Goal: Task Accomplishment & Management: Complete application form

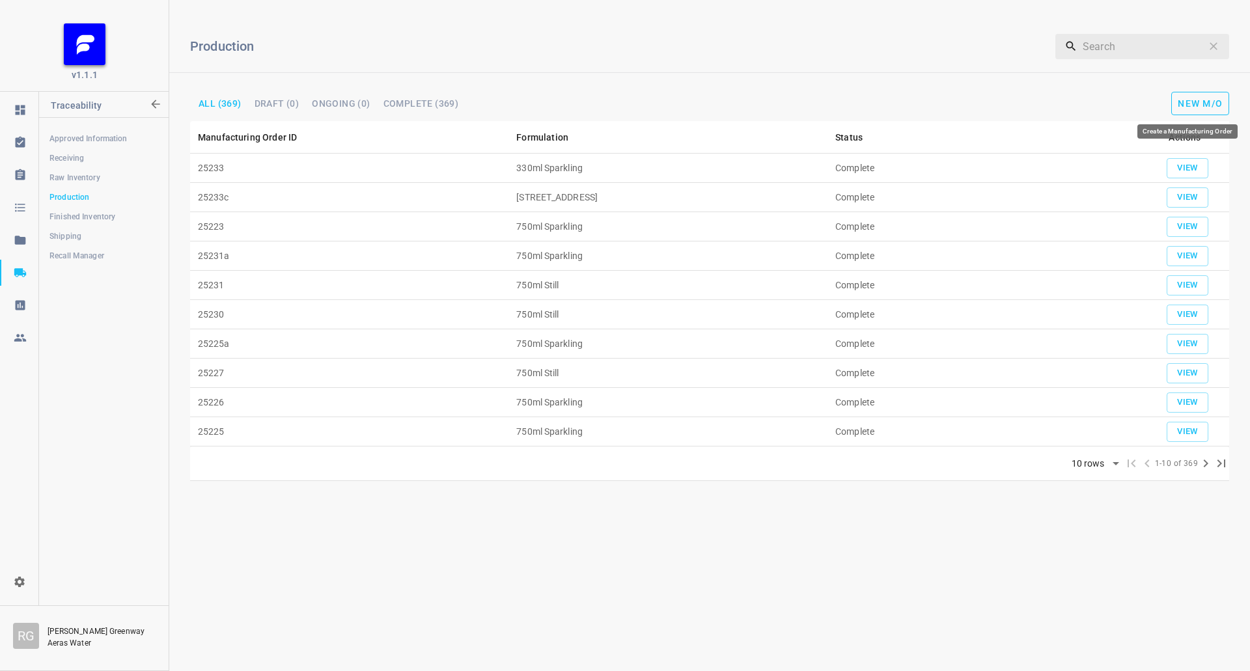
click at [1183, 97] on button "New M/O" at bounding box center [1201, 103] width 58 height 23
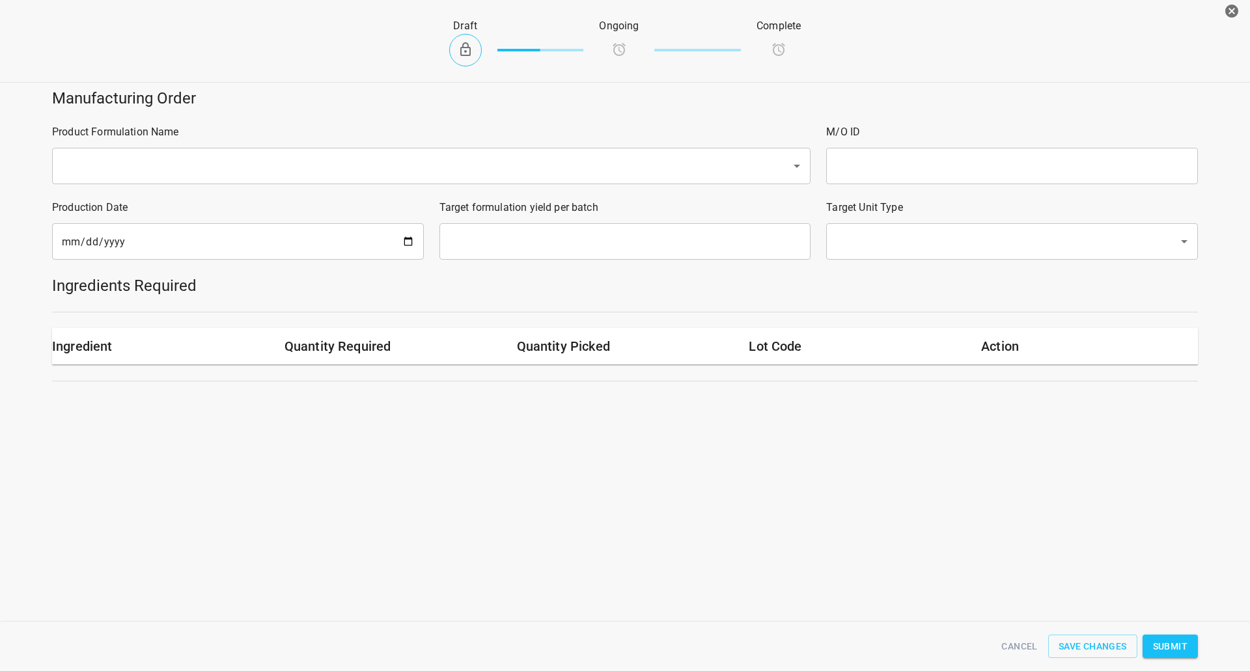
click at [145, 163] on input "text" at bounding box center [413, 166] width 711 height 25
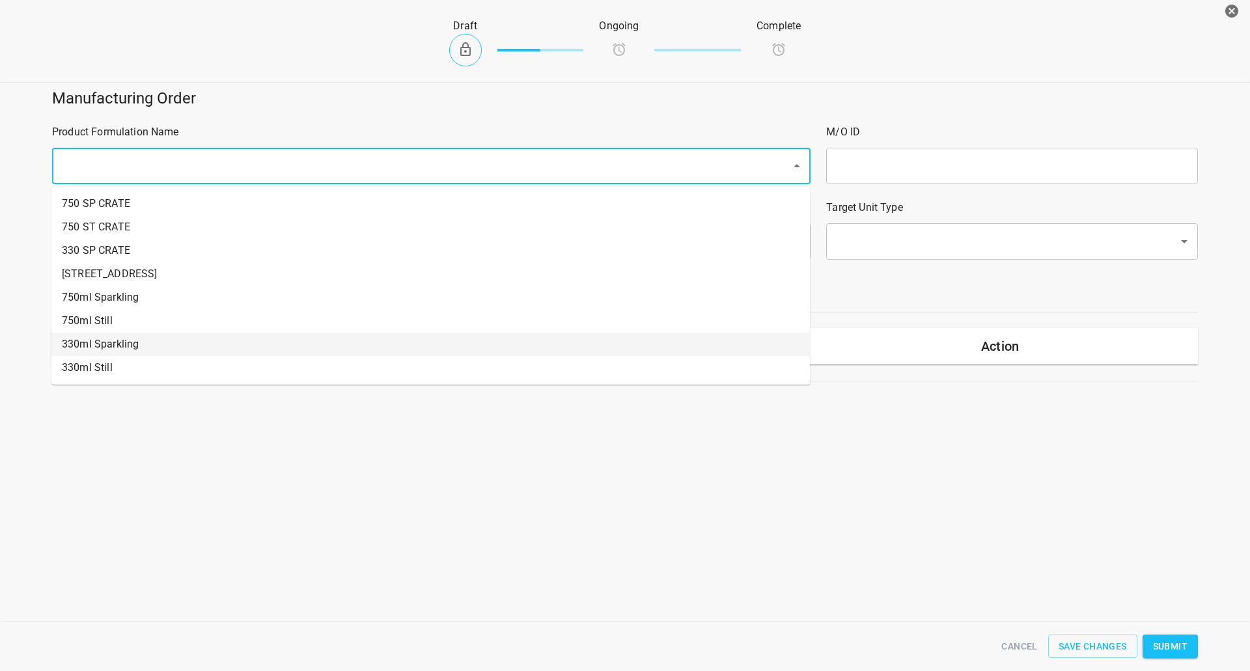
click at [94, 350] on li "330ml Sparkling" at bounding box center [430, 344] width 759 height 23
type input "1"
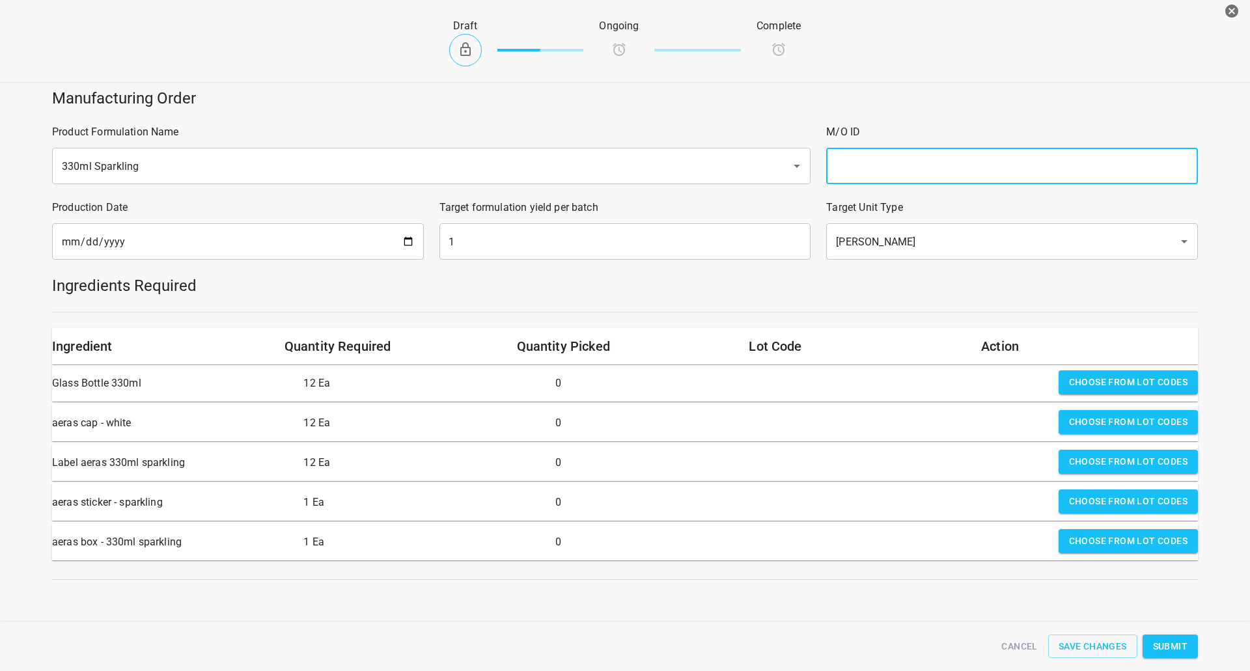
drag, startPoint x: 864, startPoint y: 154, endPoint x: 910, endPoint y: 148, distance: 46.6
click at [864, 154] on input "text" at bounding box center [1012, 166] width 372 height 36
type input "25234"
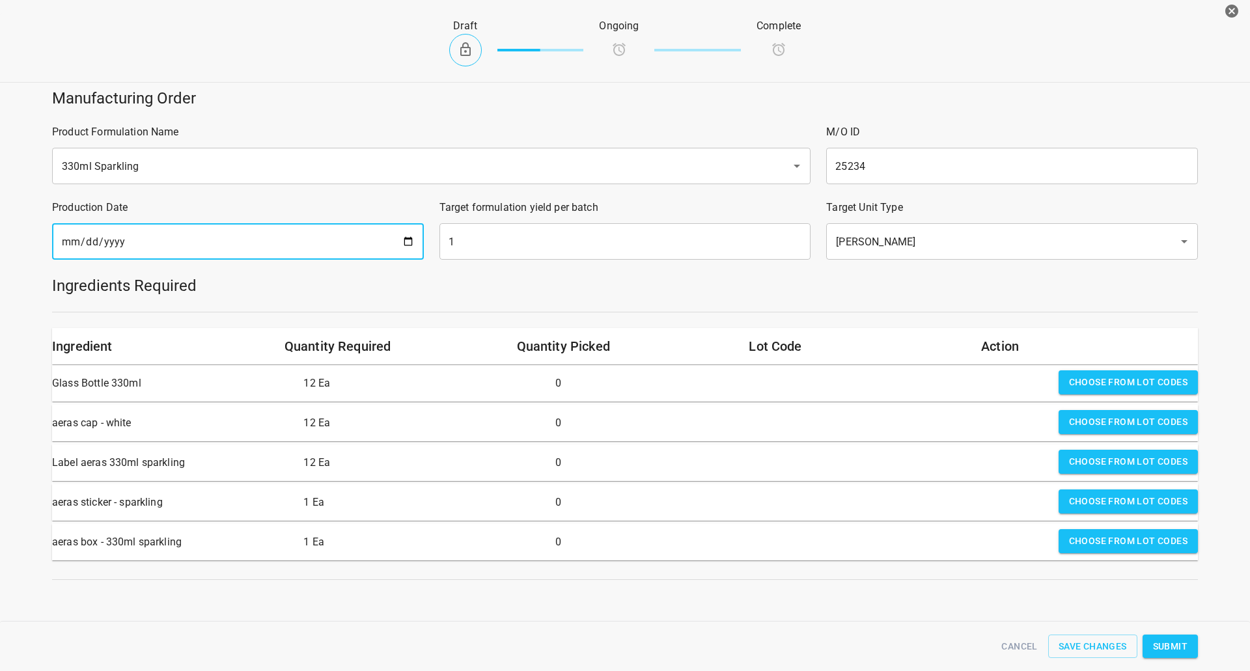
click at [403, 246] on input "[DATE]" at bounding box center [238, 241] width 372 height 36
type input "[DATE]"
click at [508, 248] on input "1" at bounding box center [626, 241] width 372 height 36
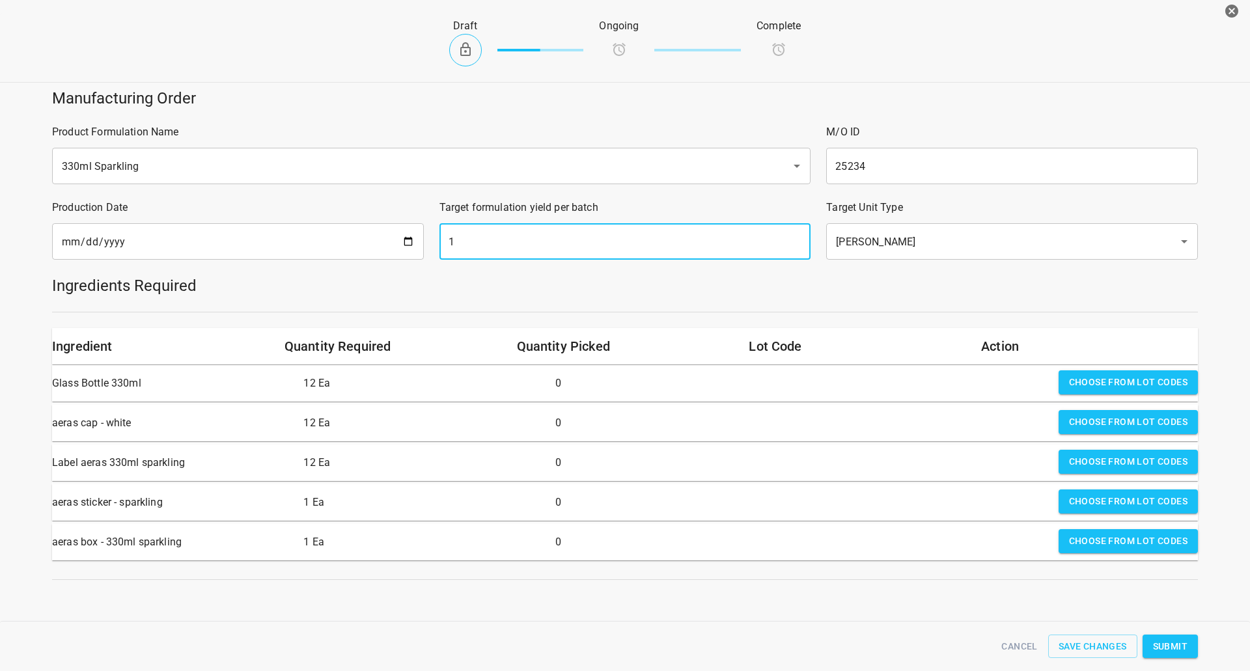
click at [508, 247] on input "1" at bounding box center [626, 241] width 372 height 36
type input "2142"
click at [1083, 379] on span "Choose from lot codes" at bounding box center [1128, 382] width 119 height 16
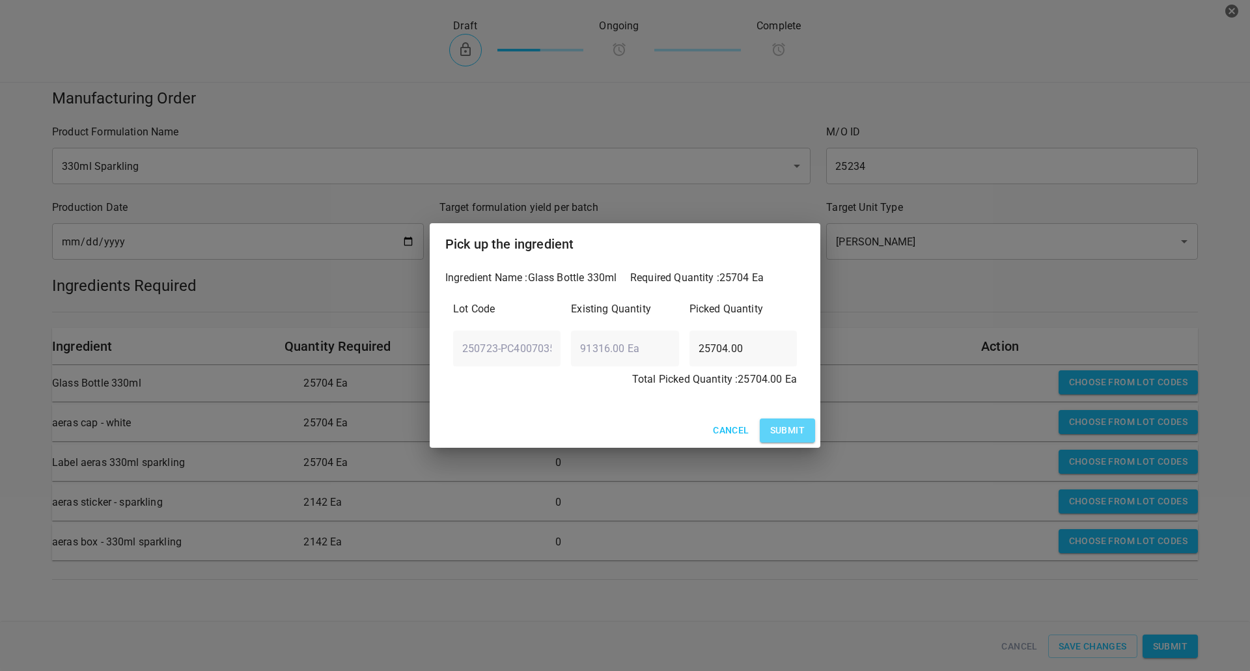
click at [799, 439] on span "Submit" at bounding box center [787, 431] width 35 height 16
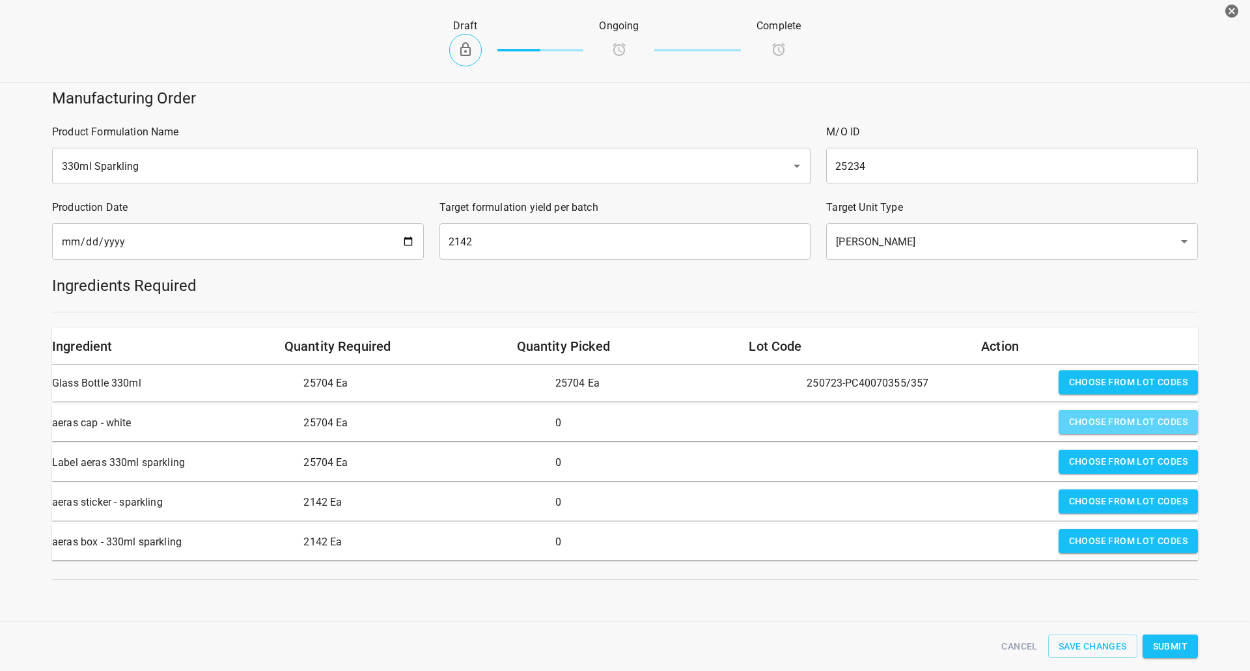
click at [1103, 414] on button "Choose from lot codes" at bounding box center [1128, 422] width 139 height 24
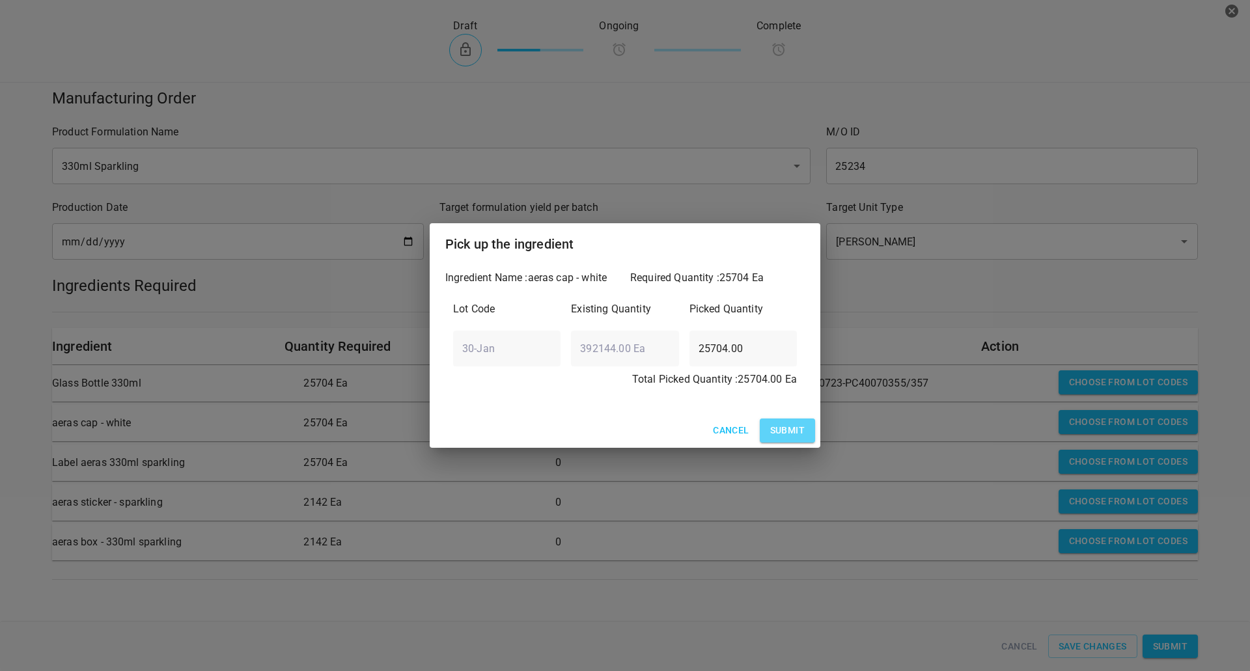
click at [793, 427] on span "Submit" at bounding box center [787, 431] width 35 height 16
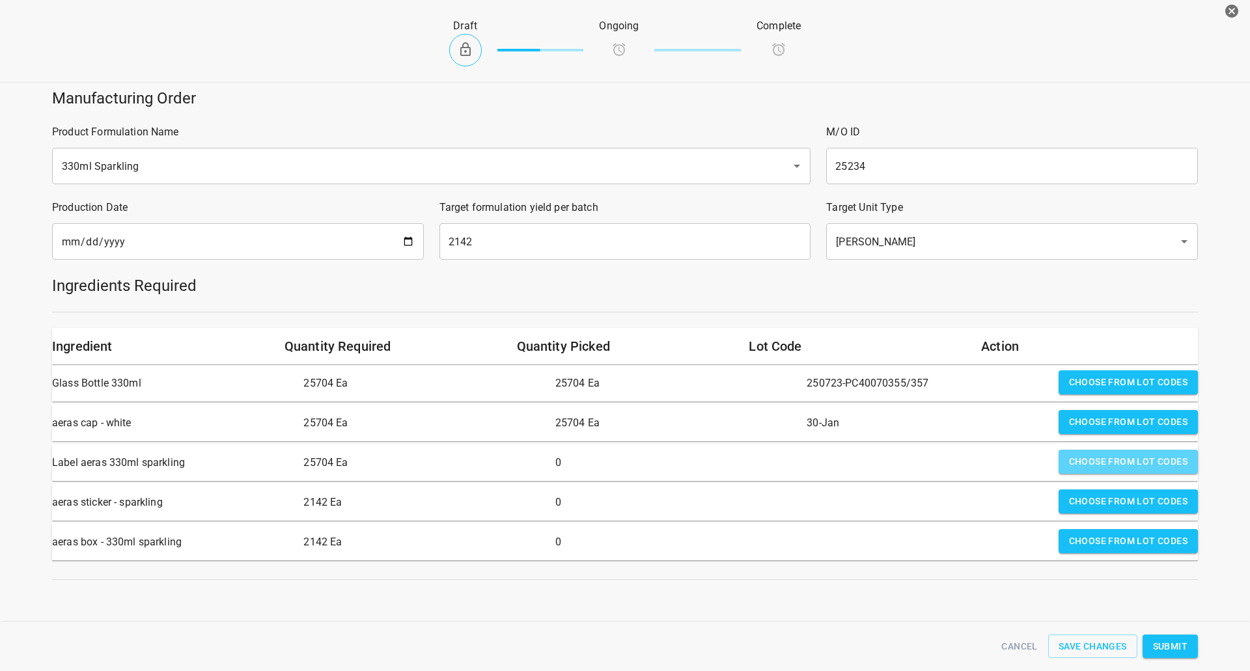
click at [1155, 470] on button "Choose from lot codes" at bounding box center [1128, 462] width 139 height 24
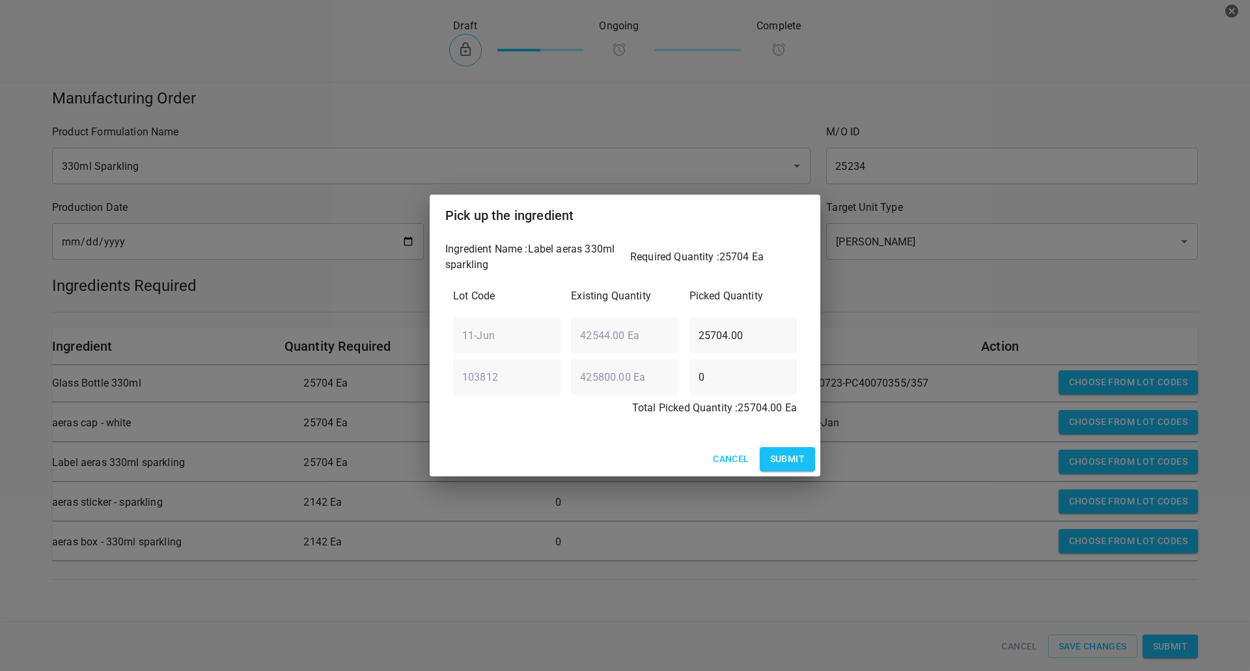
click at [794, 464] on span "Submit" at bounding box center [787, 459] width 35 height 16
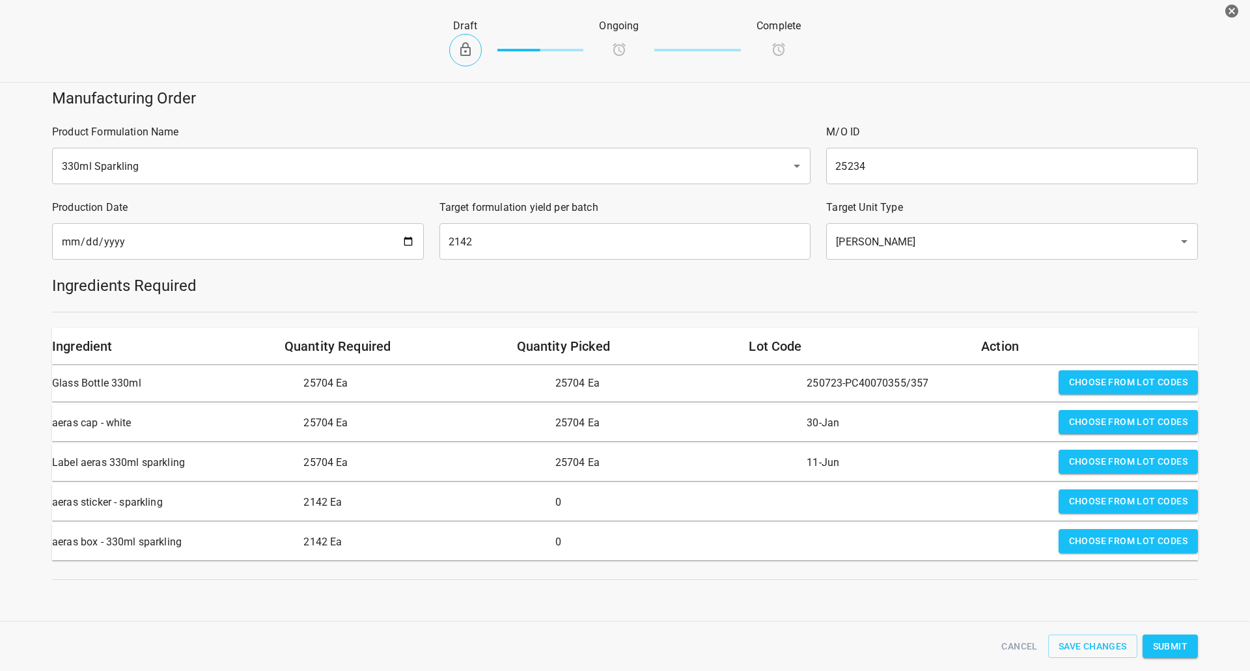
drag, startPoint x: 1080, startPoint y: 516, endPoint x: 1041, endPoint y: 514, distance: 39.8
click at [1082, 515] on div "Choose from lot codes" at bounding box center [1129, 503] width 150 height 36
click at [1100, 503] on span "Choose from lot codes" at bounding box center [1128, 502] width 119 height 16
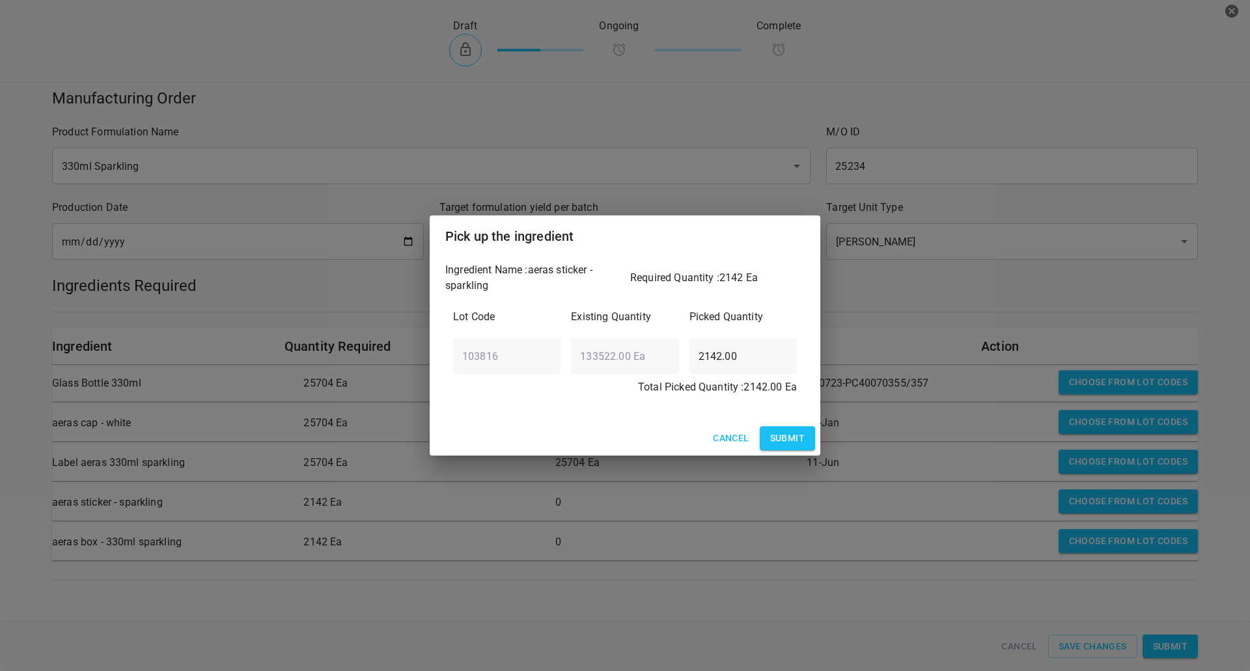
click at [797, 444] on span "Submit" at bounding box center [787, 438] width 35 height 16
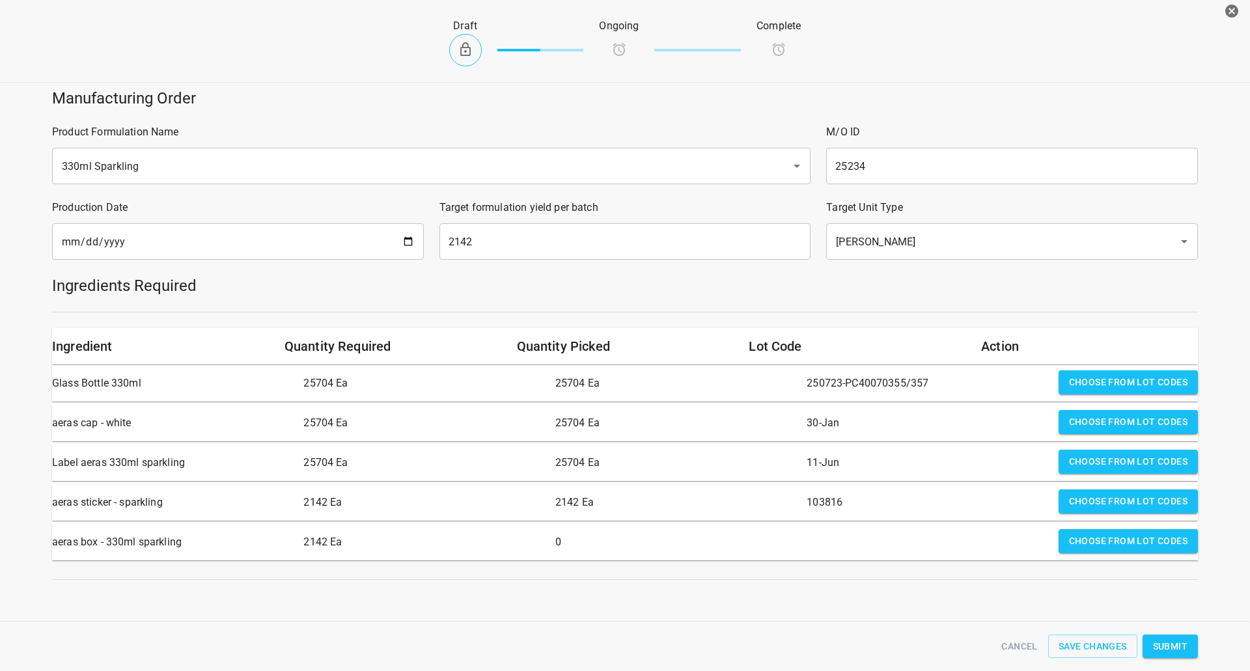
click at [1088, 543] on span "Choose from lot codes" at bounding box center [1128, 541] width 119 height 16
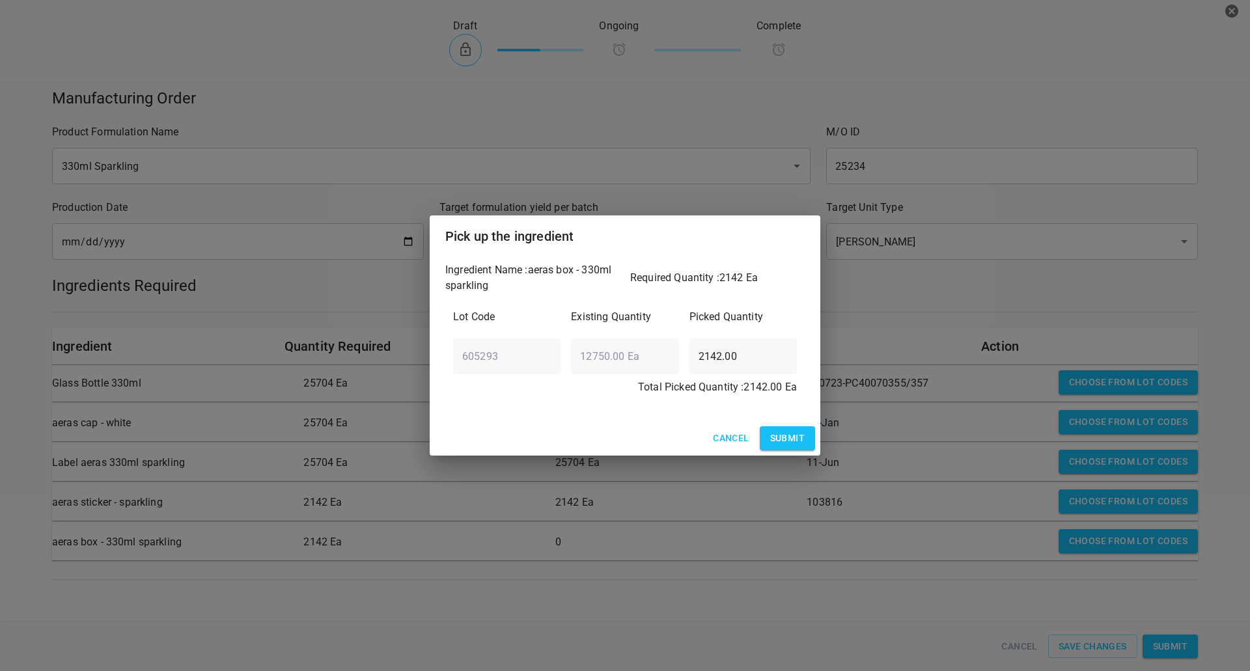
click at [787, 429] on button "Submit" at bounding box center [787, 439] width 55 height 24
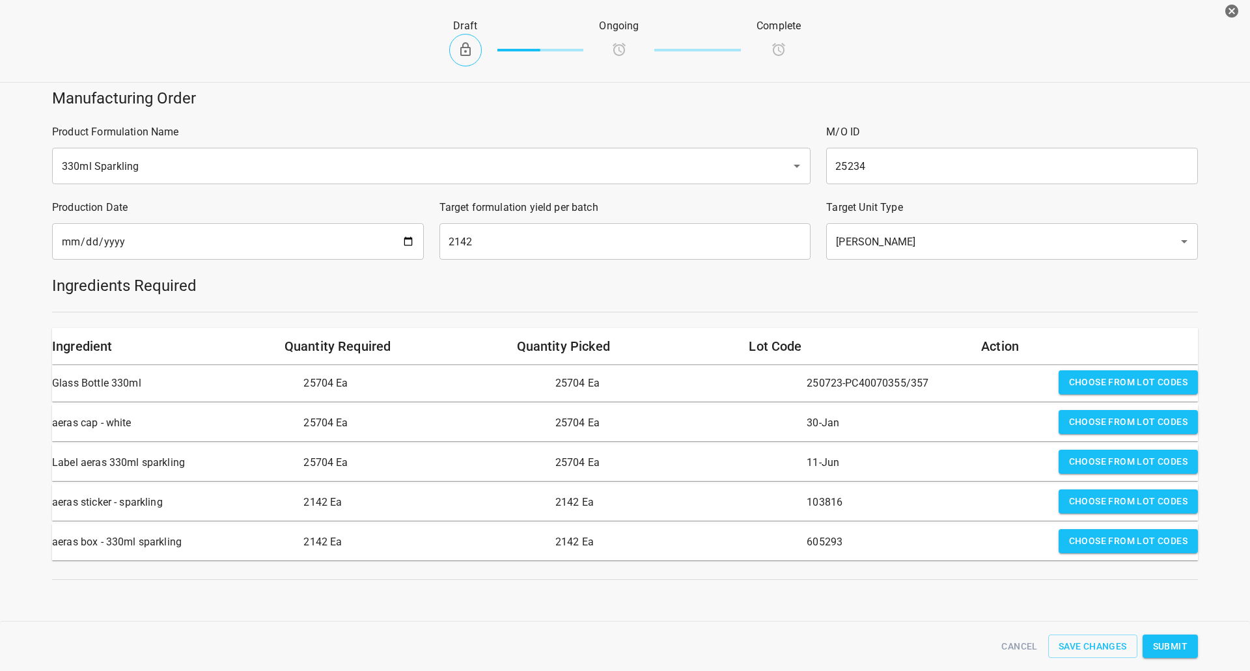
click at [1180, 655] on button "Submit" at bounding box center [1170, 647] width 55 height 24
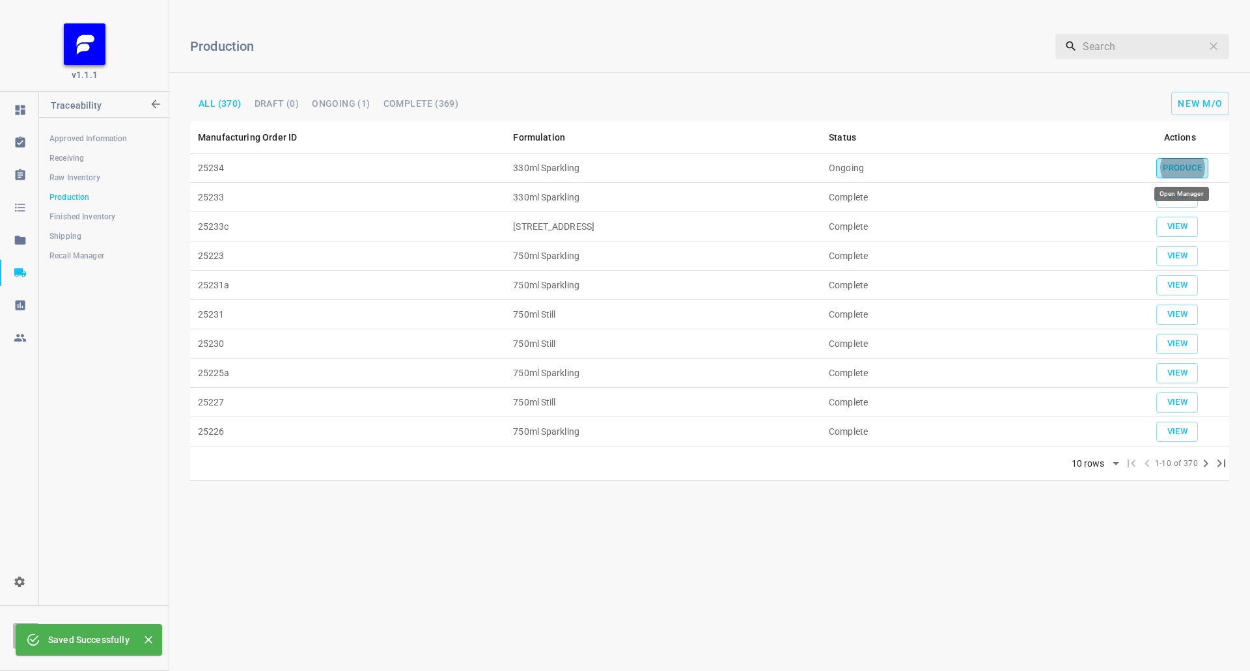
click at [1169, 171] on span "Produce" at bounding box center [1182, 168] width 39 height 15
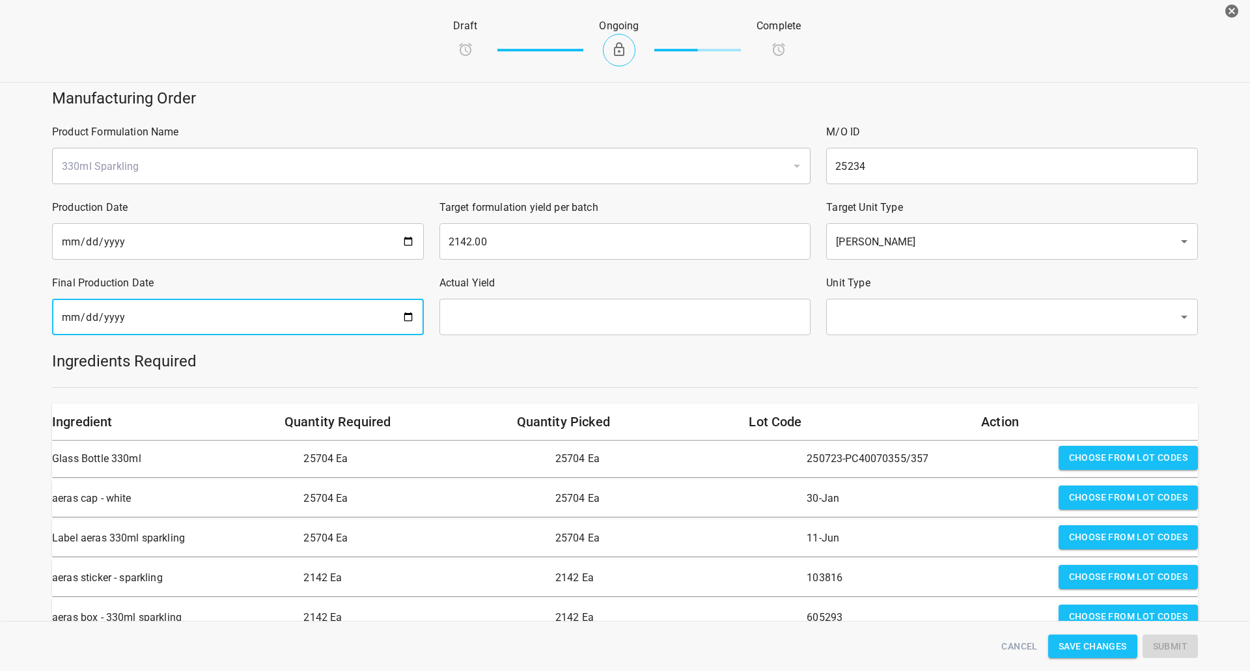
click at [267, 318] on input "date" at bounding box center [238, 317] width 372 height 36
click at [399, 320] on input "date" at bounding box center [238, 317] width 372 height 36
click at [408, 313] on input "date" at bounding box center [238, 317] width 372 height 36
type input "[DATE]"
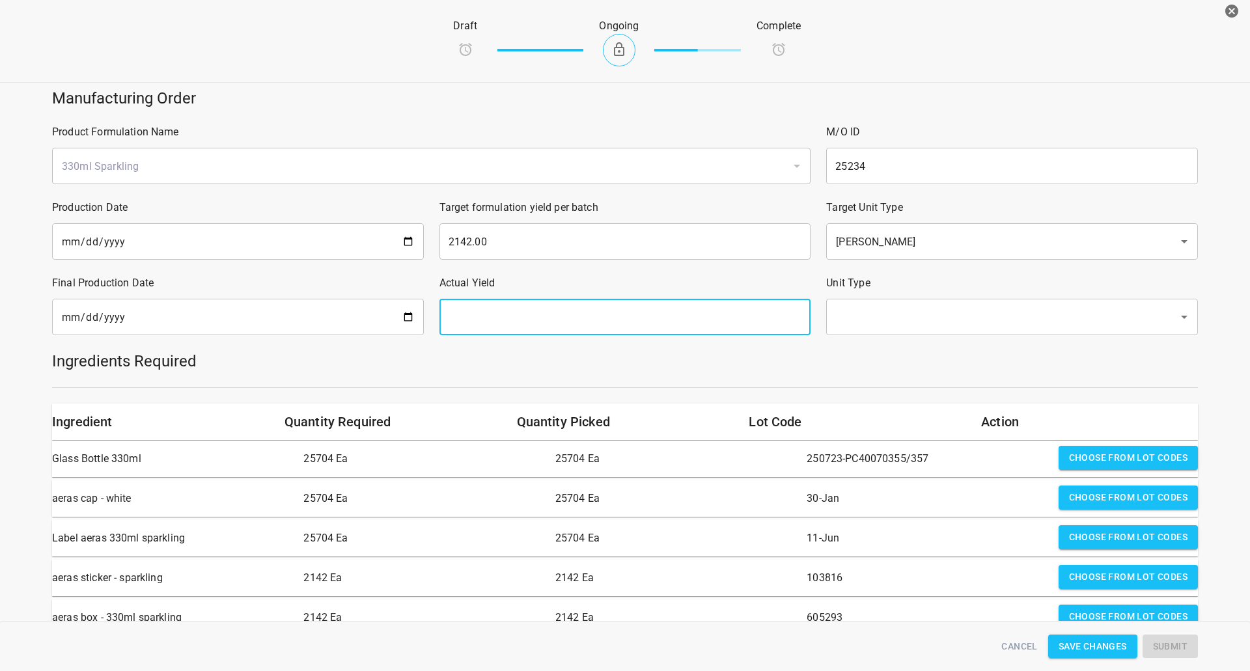
click at [574, 326] on input "text" at bounding box center [626, 317] width 372 height 36
type input "2142"
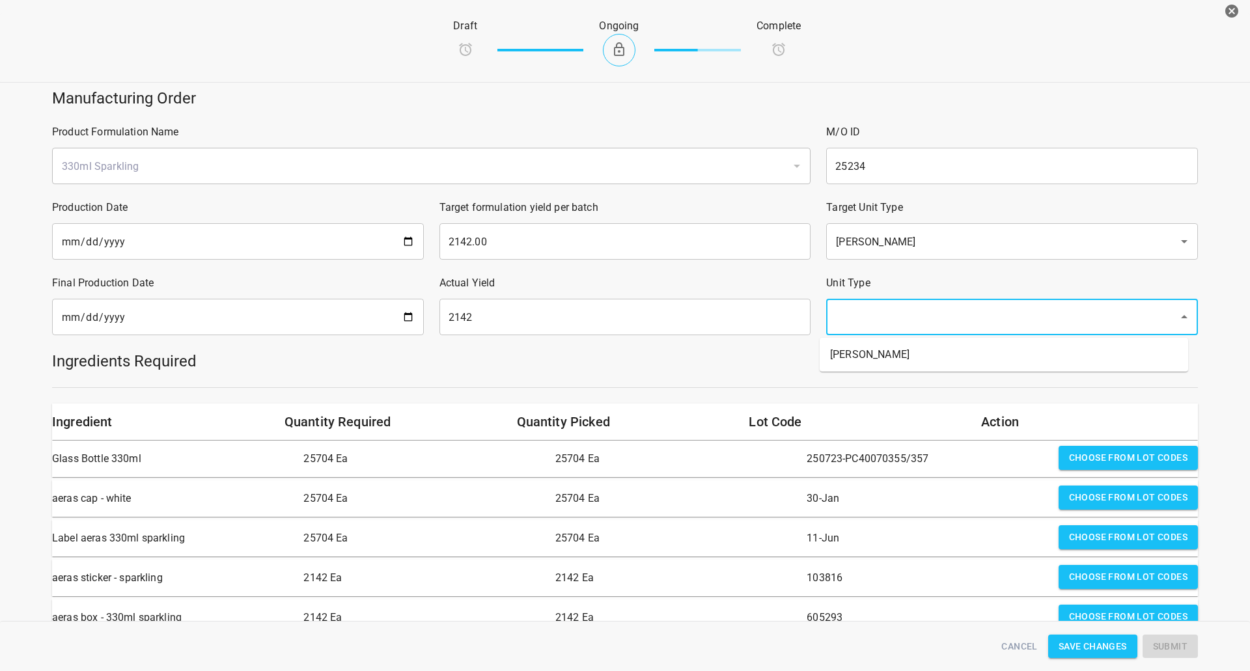
click at [858, 324] on input "text" at bounding box center [994, 317] width 324 height 25
click at [858, 348] on li "[PERSON_NAME]" at bounding box center [1004, 354] width 369 height 23
click at [836, 356] on h5 "Ingredients Required" at bounding box center [625, 361] width 1146 height 21
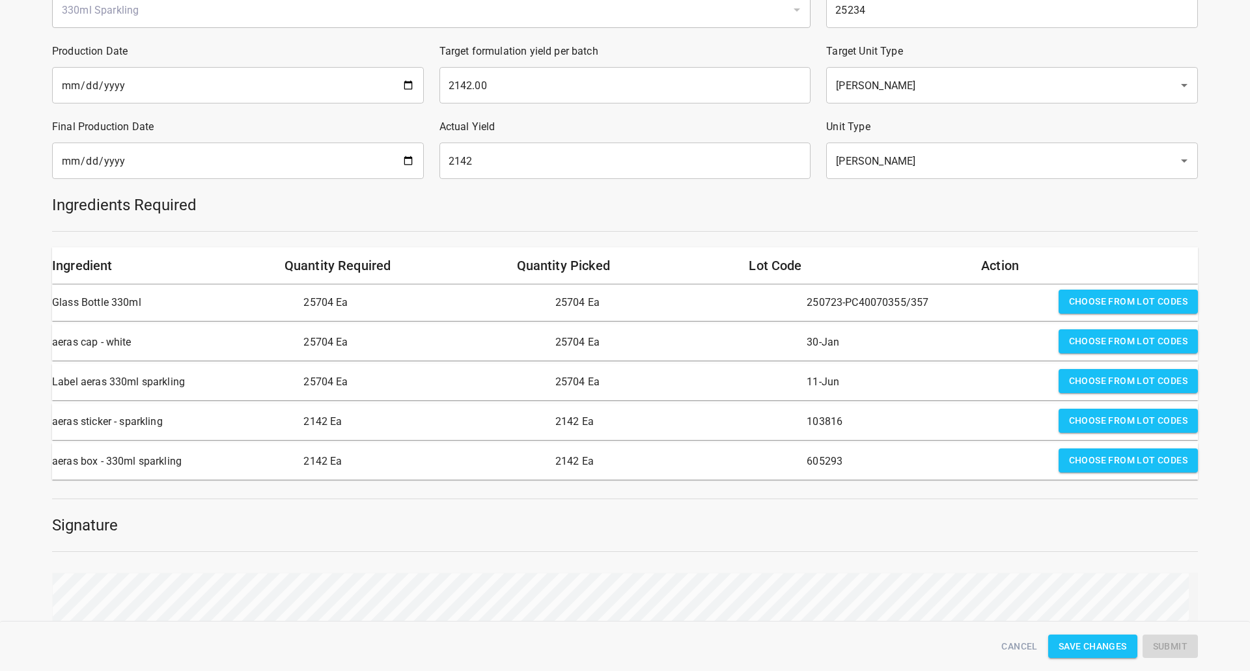
scroll to position [195, 0]
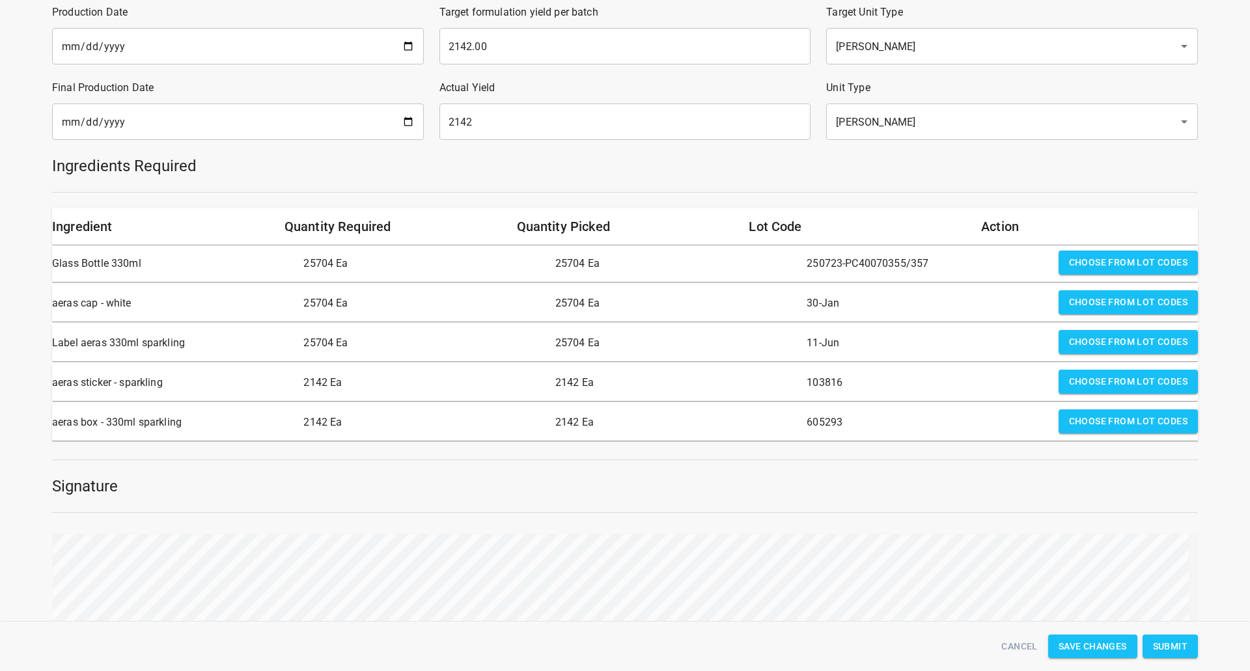
click at [1161, 645] on span "Submit" at bounding box center [1170, 647] width 35 height 16
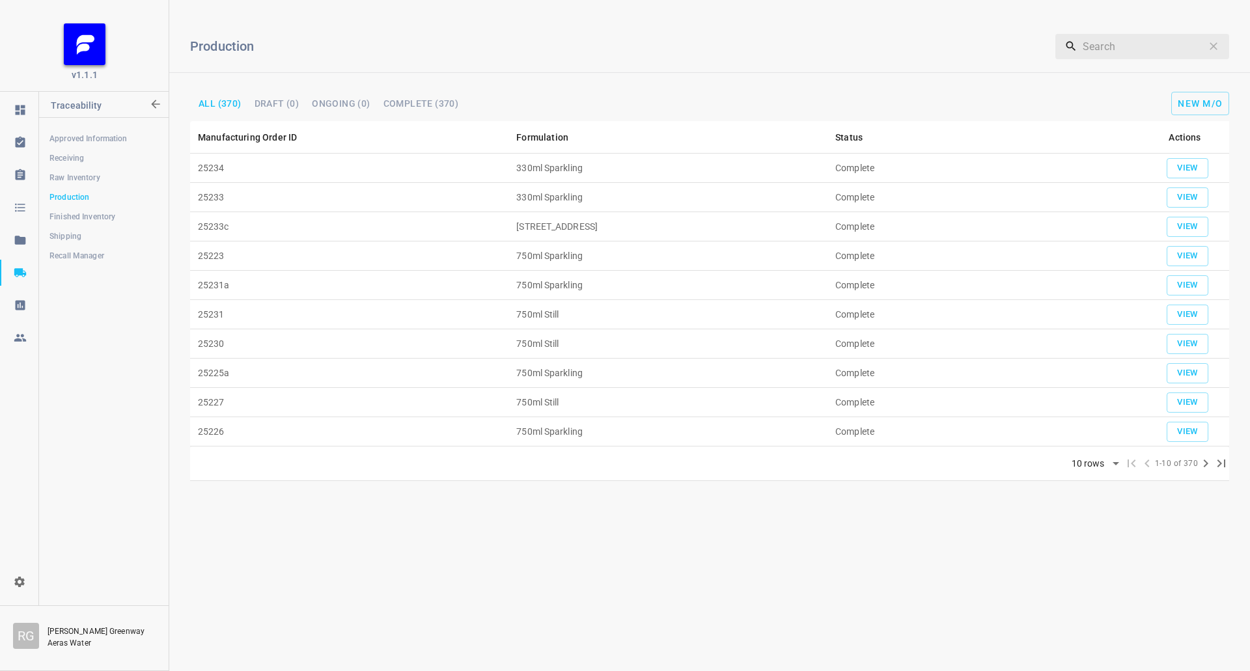
click at [94, 158] on span "Receiving" at bounding box center [103, 158] width 108 height 13
click at [1196, 99] on span "Receive" at bounding box center [1202, 103] width 42 height 10
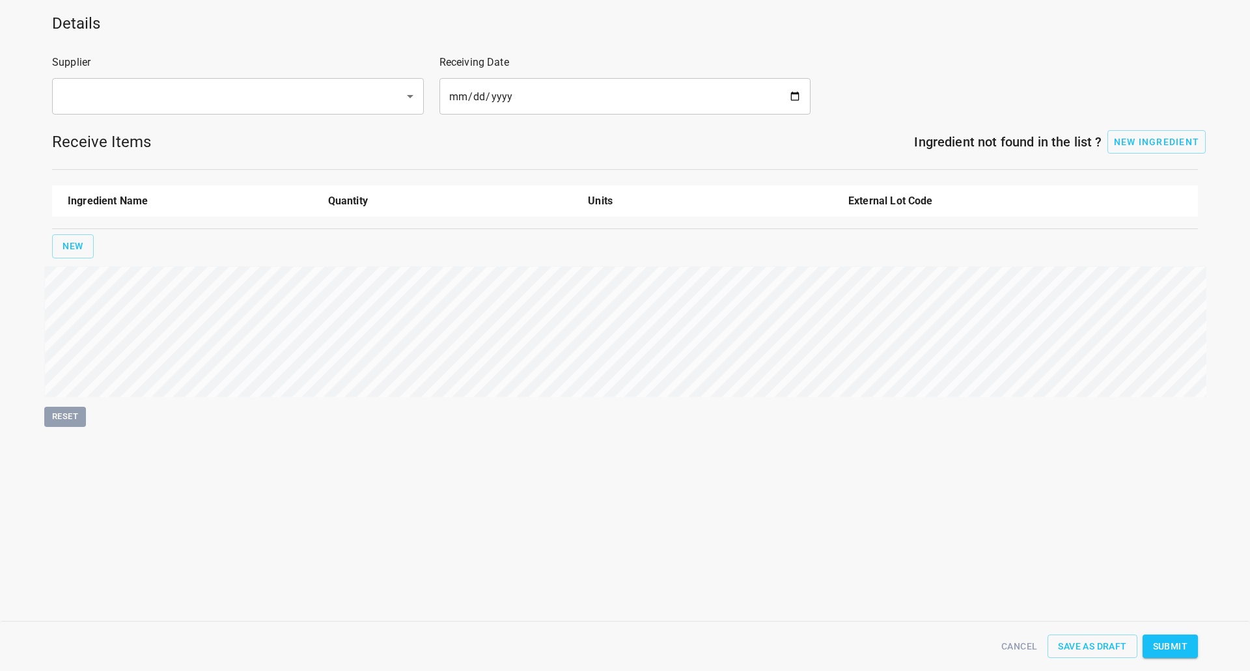
click at [66, 84] on div "​" at bounding box center [238, 96] width 372 height 36
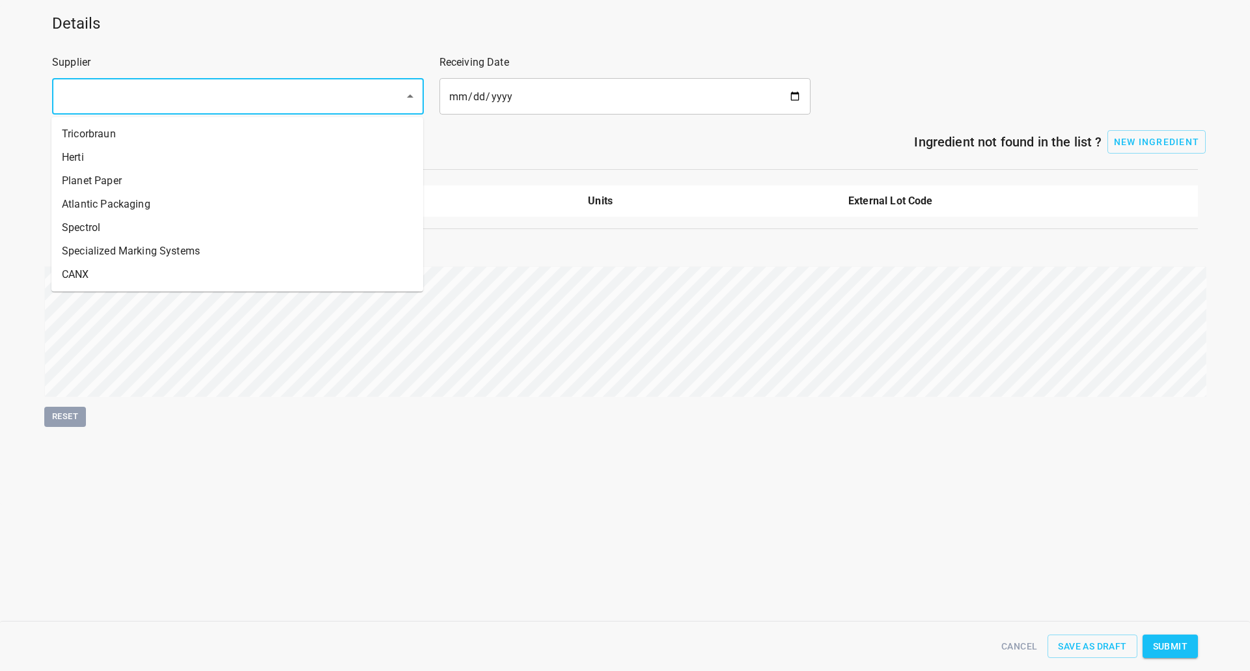
click at [175, 92] on input "text" at bounding box center [220, 96] width 324 height 25
click at [128, 150] on li "Herti" at bounding box center [237, 157] width 372 height 23
type input "Herti"
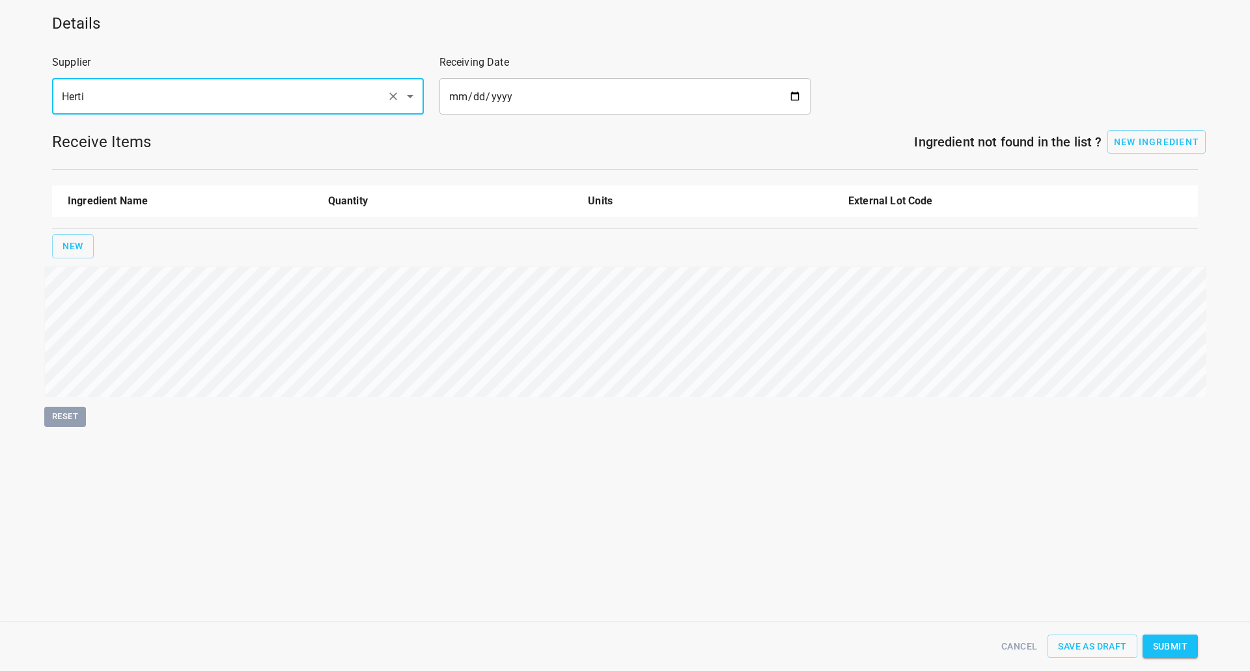
click at [784, 99] on input "date" at bounding box center [626, 96] width 372 height 36
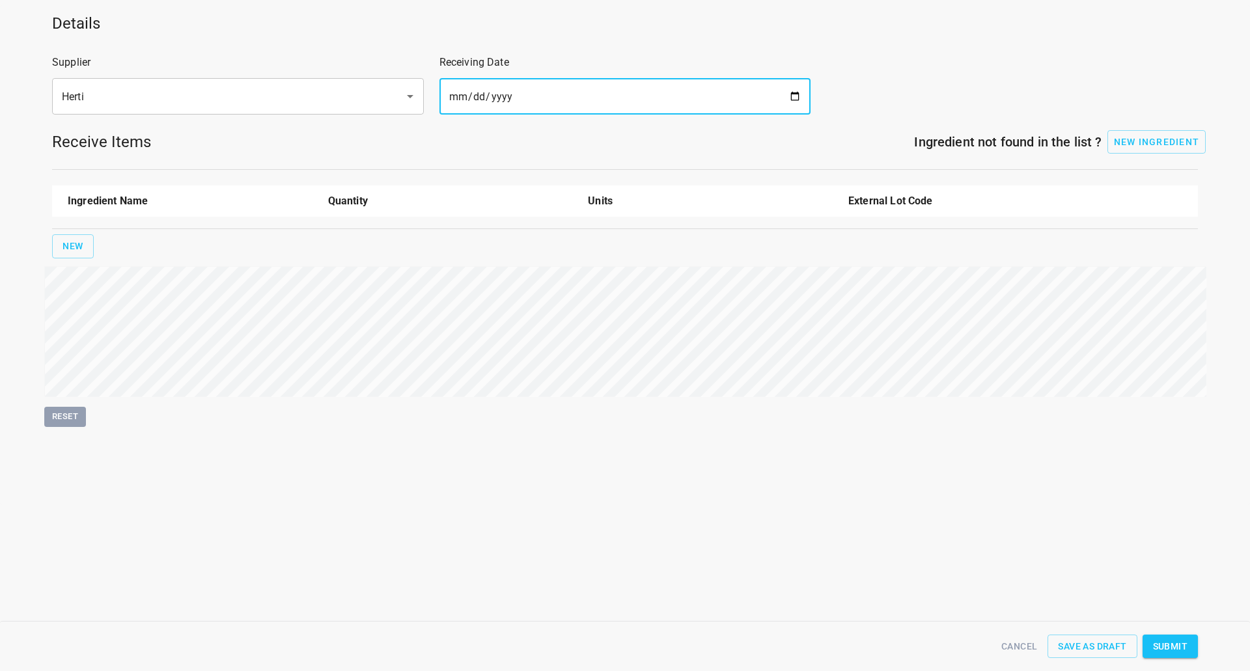
click at [793, 95] on input "date" at bounding box center [626, 96] width 372 height 36
type input "[DATE]"
click at [72, 244] on span "New" at bounding box center [73, 246] width 21 height 16
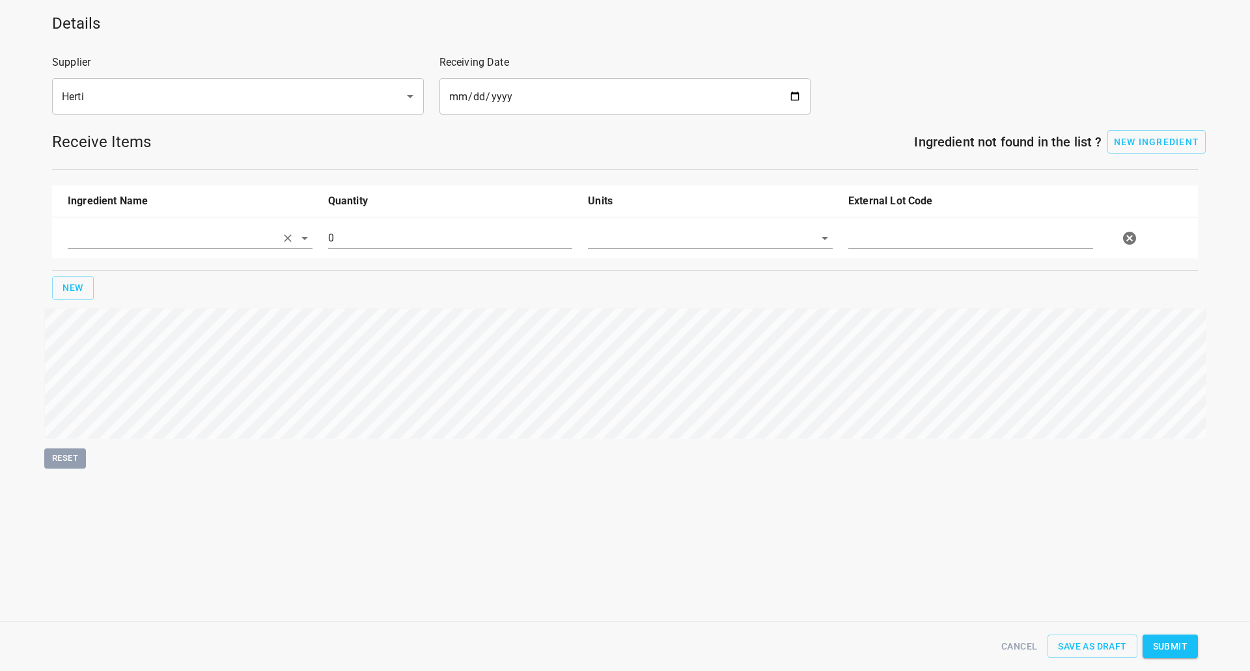
click at [96, 234] on input "text" at bounding box center [172, 238] width 208 height 20
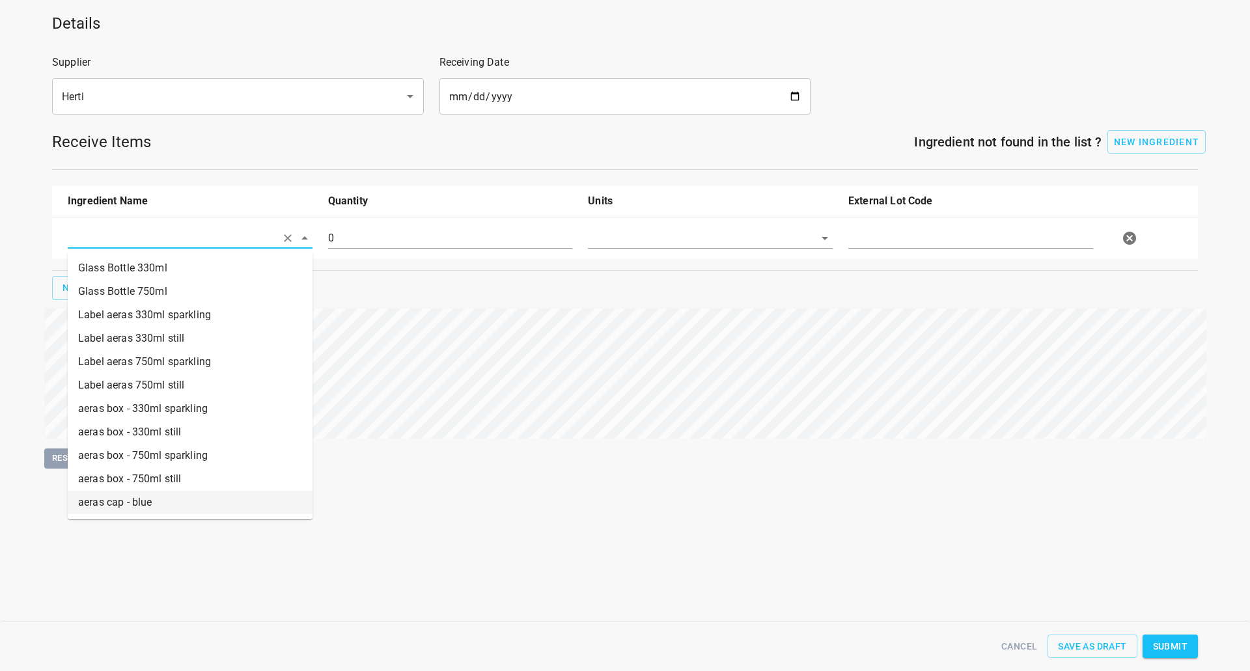
click at [132, 497] on li "aeras cap - blue" at bounding box center [190, 502] width 245 height 23
type input "aeras cap - blue"
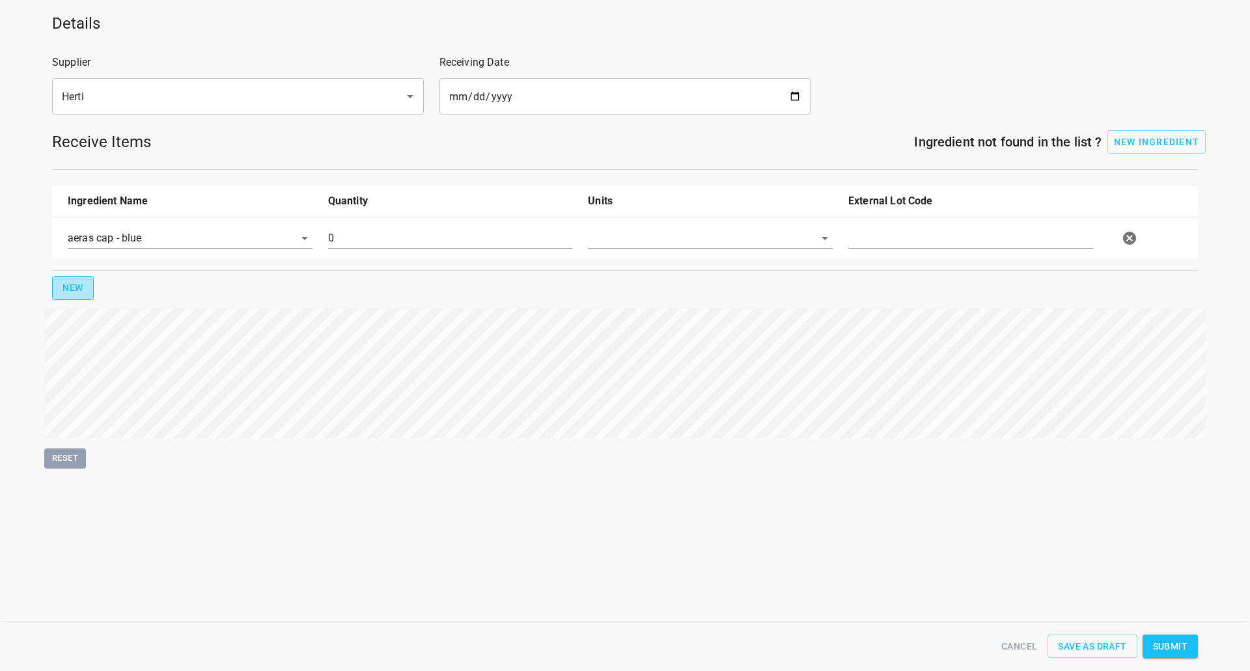
click at [78, 279] on button "New" at bounding box center [73, 288] width 42 height 24
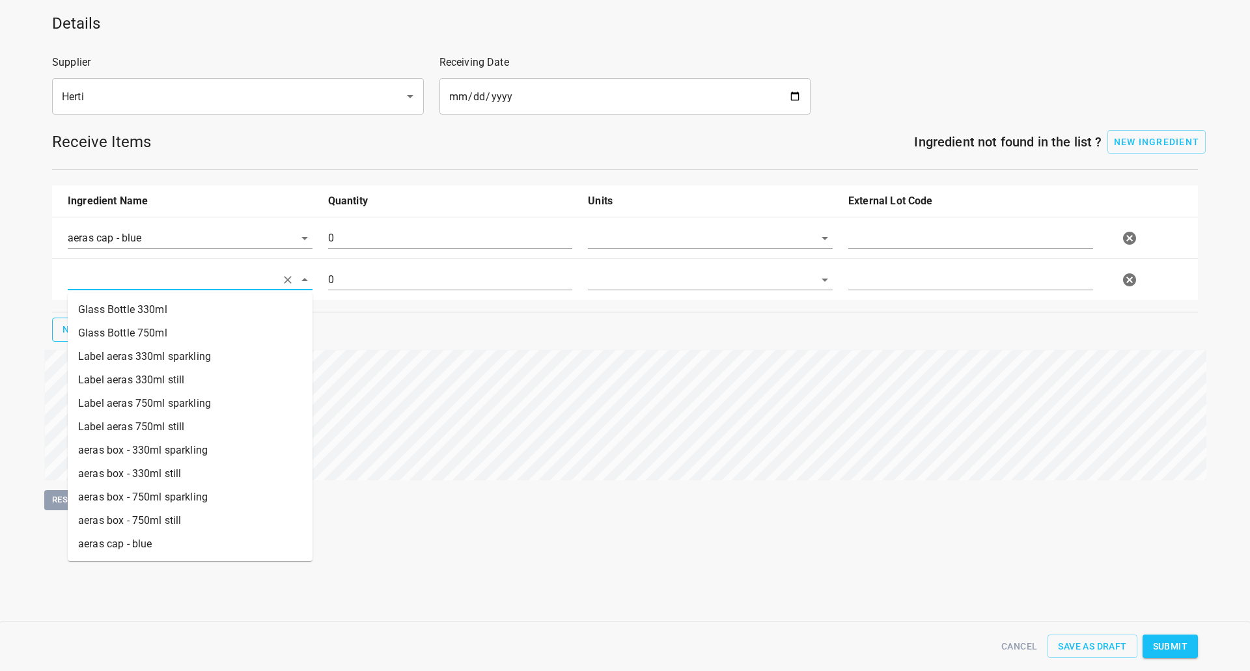
click at [104, 279] on input "text" at bounding box center [172, 280] width 208 height 20
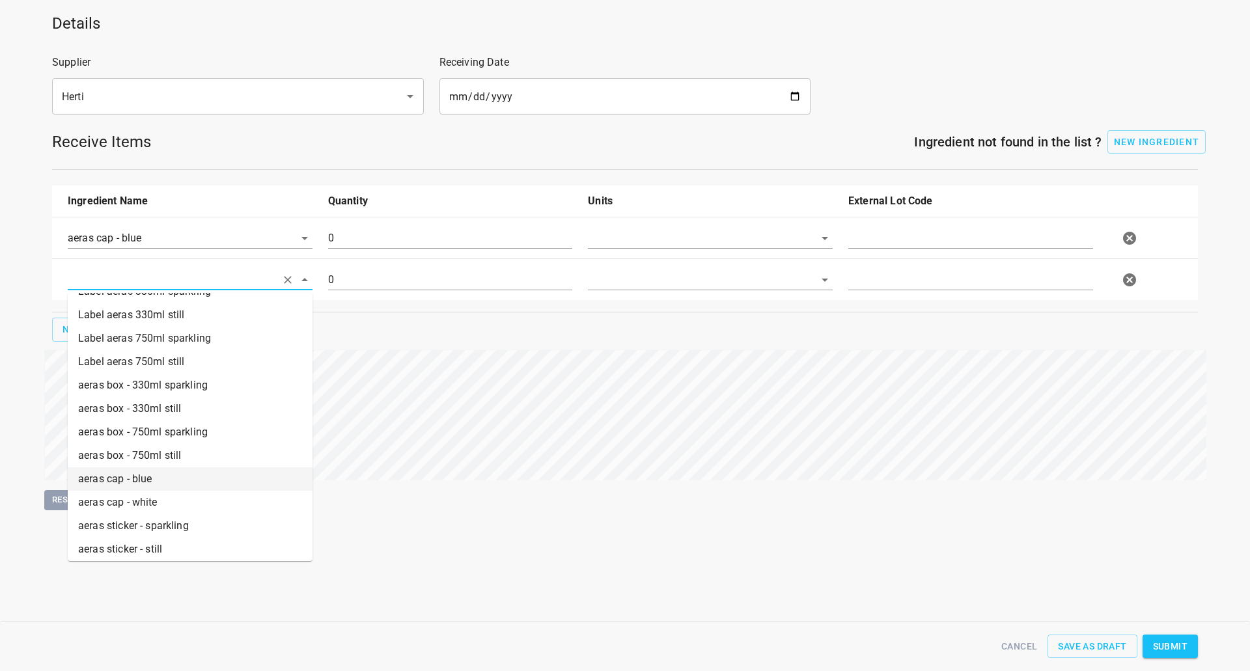
click at [122, 494] on li "aeras cap - white" at bounding box center [190, 502] width 245 height 23
type input "aeras cap - white"
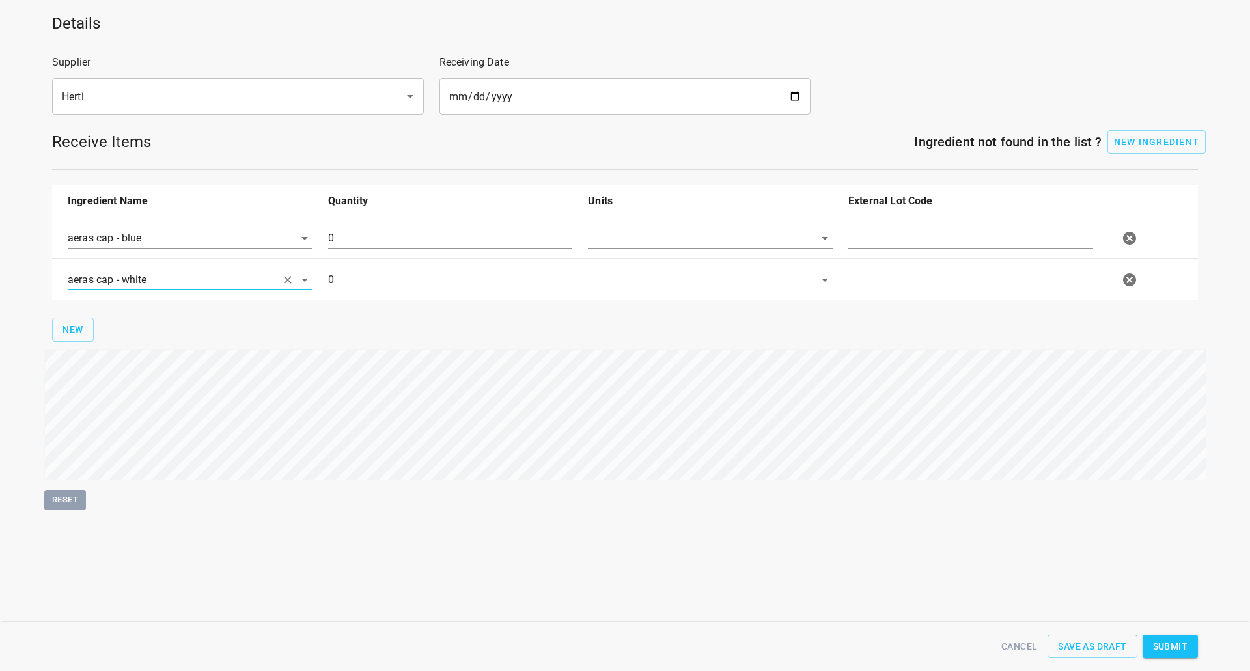
click at [778, 244] on input "text" at bounding box center [692, 238] width 208 height 20
click at [776, 272] on li "[PERSON_NAME]" at bounding box center [710, 268] width 245 height 23
type input "[PERSON_NAME]"
click at [766, 274] on input "text" at bounding box center [692, 280] width 208 height 20
click at [762, 300] on li "[PERSON_NAME]" at bounding box center [710, 309] width 245 height 23
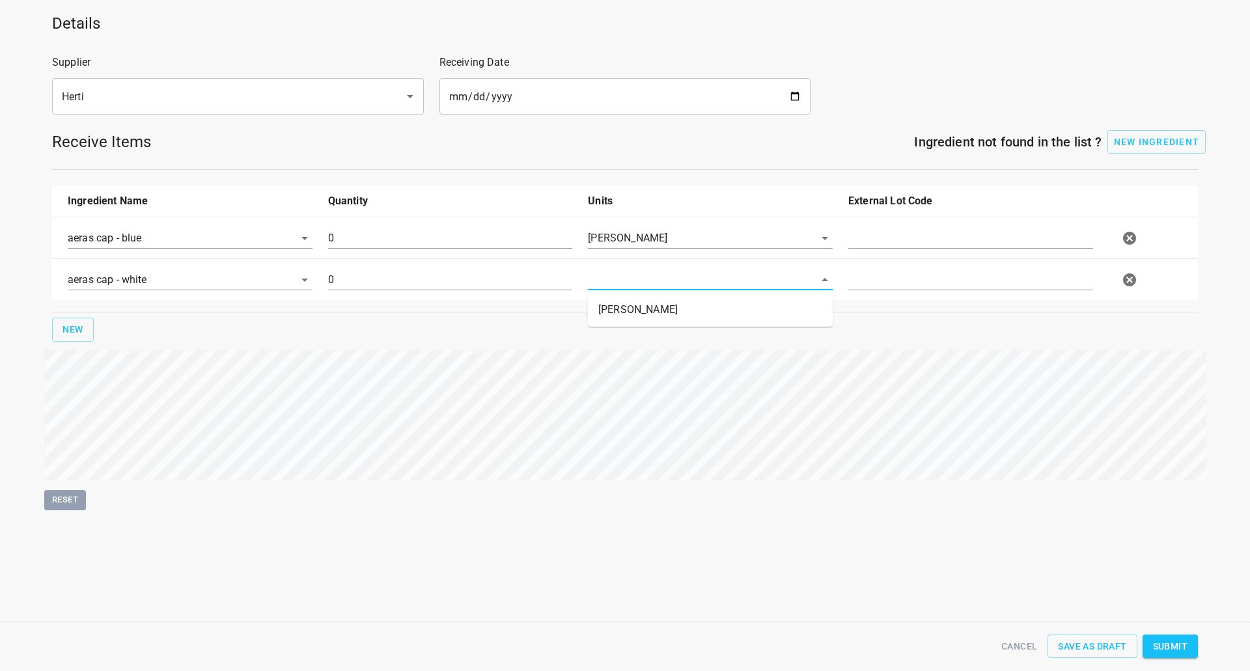
type input "[PERSON_NAME]"
click at [879, 244] on input "text" at bounding box center [971, 238] width 245 height 21
type input "25-Aug"
click at [871, 285] on input "text" at bounding box center [971, 280] width 245 height 21
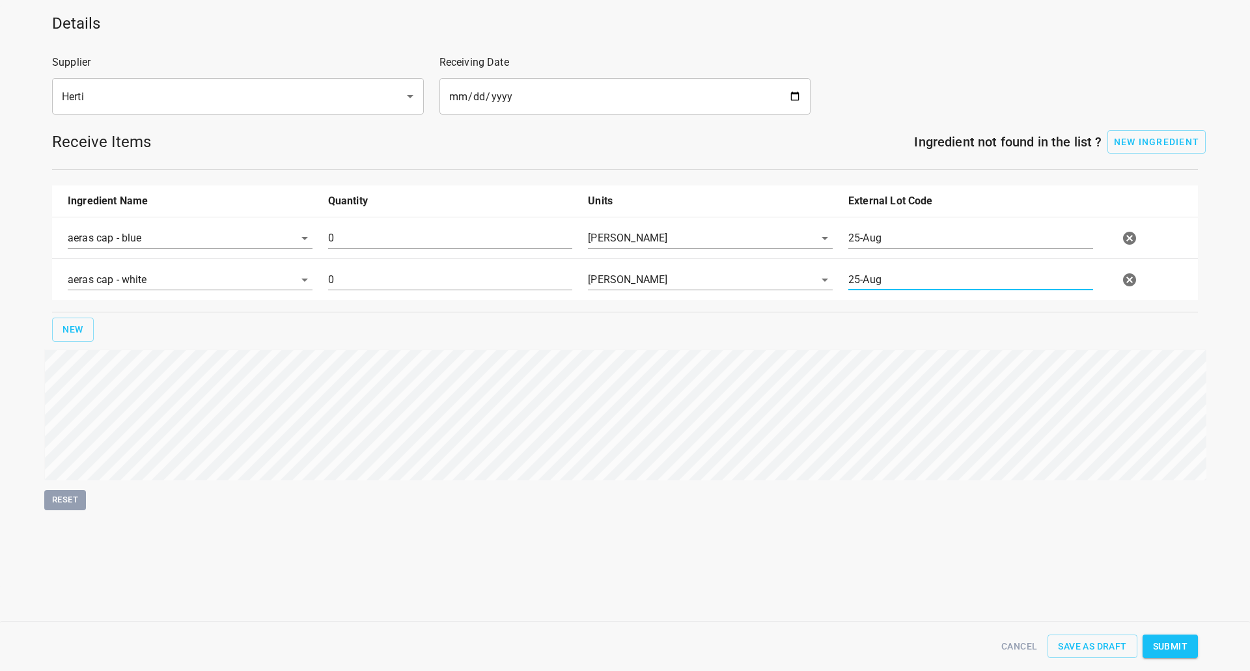
type input "25-Aug"
drag, startPoint x: 388, startPoint y: 241, endPoint x: 0, endPoint y: 324, distance: 396.2
click at [0, 318] on div "Details Supplier Herti ​ Receiving Date [DATE] ​ Receive Items Ingredient not f…" at bounding box center [625, 257] width 1266 height 505
type input "899000"
drag, startPoint x: 86, startPoint y: 324, endPoint x: 0, endPoint y: 344, distance: 88.2
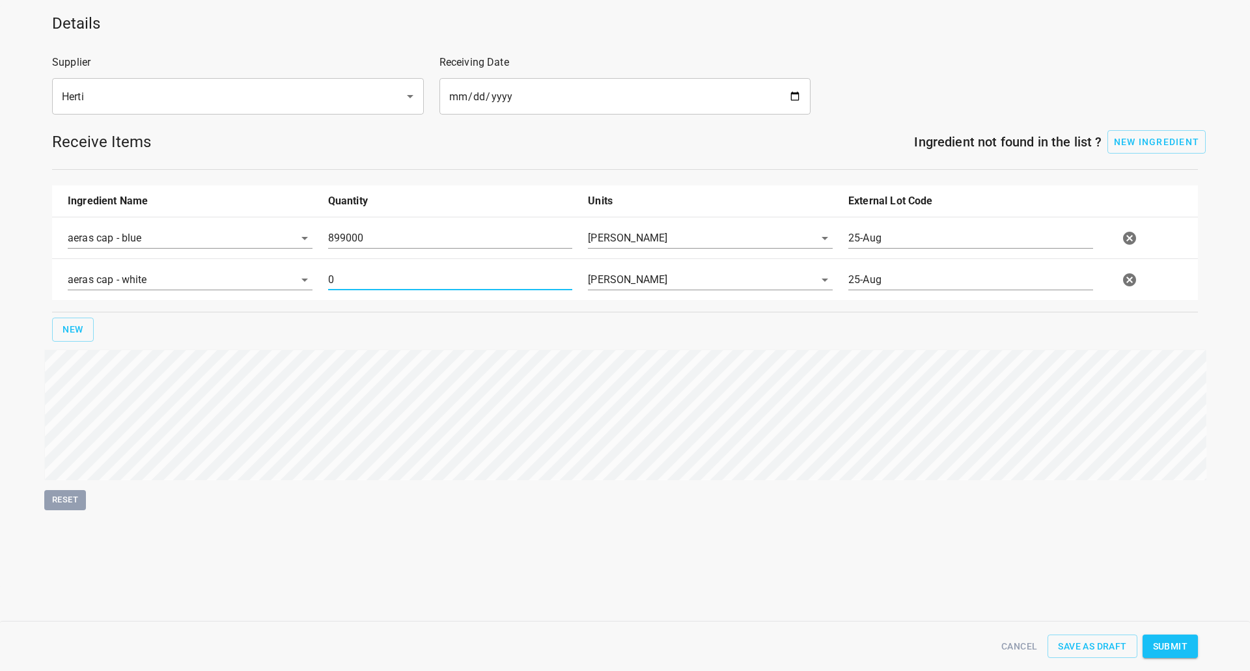
click at [4, 329] on div "Details Supplier Herti ​ Receiving Date [DATE] ​ Receive Items Ingredient not f…" at bounding box center [625, 257] width 1266 height 505
type input "551000"
click at [1177, 643] on span "Submit" at bounding box center [1170, 647] width 35 height 16
type input "899000.000000000000000"
type input "551000.000000000000000"
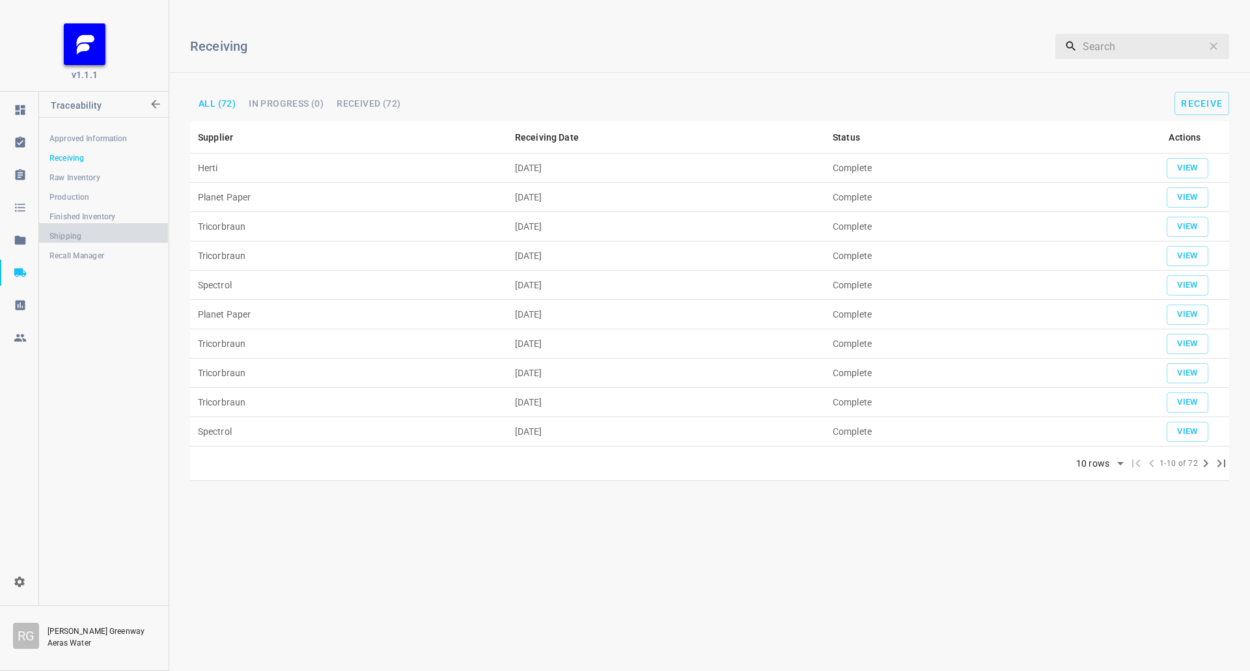
click at [74, 236] on span "Shipping" at bounding box center [103, 236] width 108 height 13
